Goal: Information Seeking & Learning: Learn about a topic

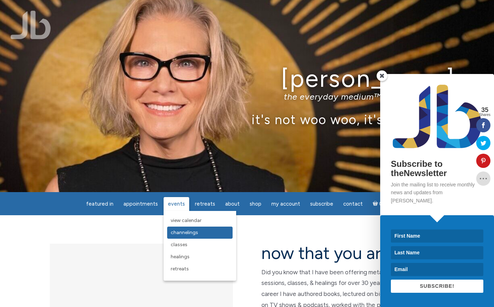
click at [178, 237] on link "Channelings" at bounding box center [199, 233] width 65 height 12
click at [181, 223] on span "View Calendar" at bounding box center [186, 220] width 31 height 6
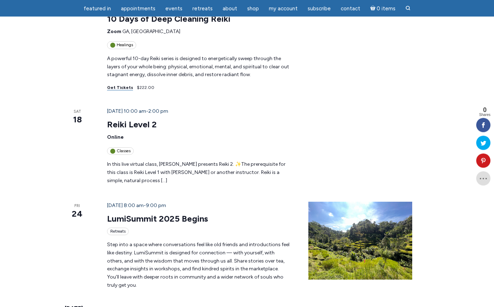
scroll to position [706, 0]
click at [121, 213] on link "LumiSummit 2025 Begins" at bounding box center [157, 218] width 101 height 11
